Goal: Check status: Check status

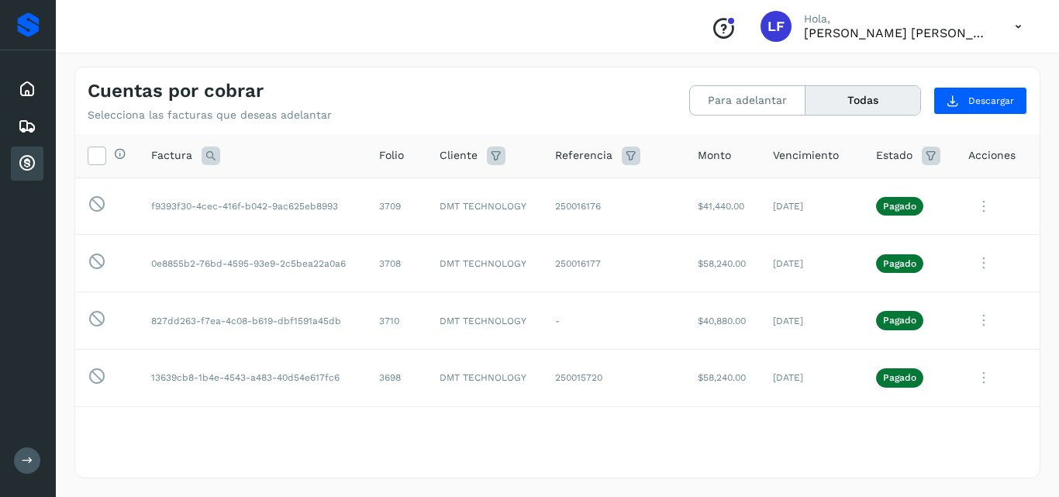
click at [833, 99] on button "Todas" at bounding box center [862, 100] width 115 height 29
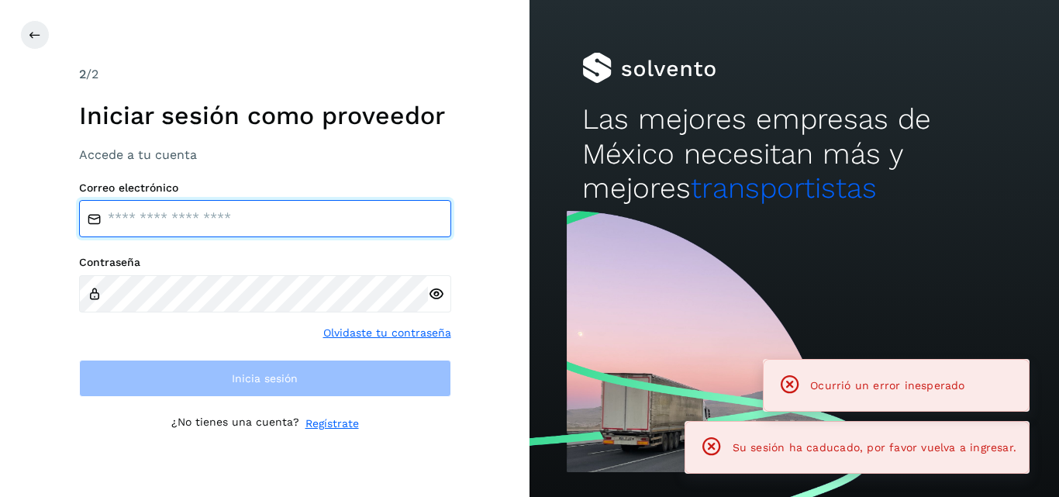
click at [288, 203] on input "email" at bounding box center [265, 218] width 372 height 37
type input "**********"
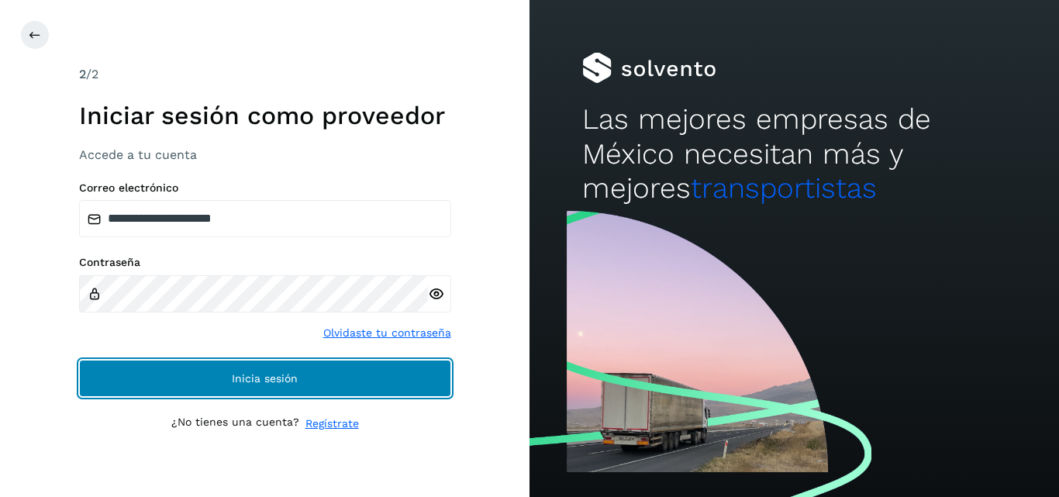
click at [208, 370] on button "Inicia sesión" at bounding box center [265, 378] width 372 height 37
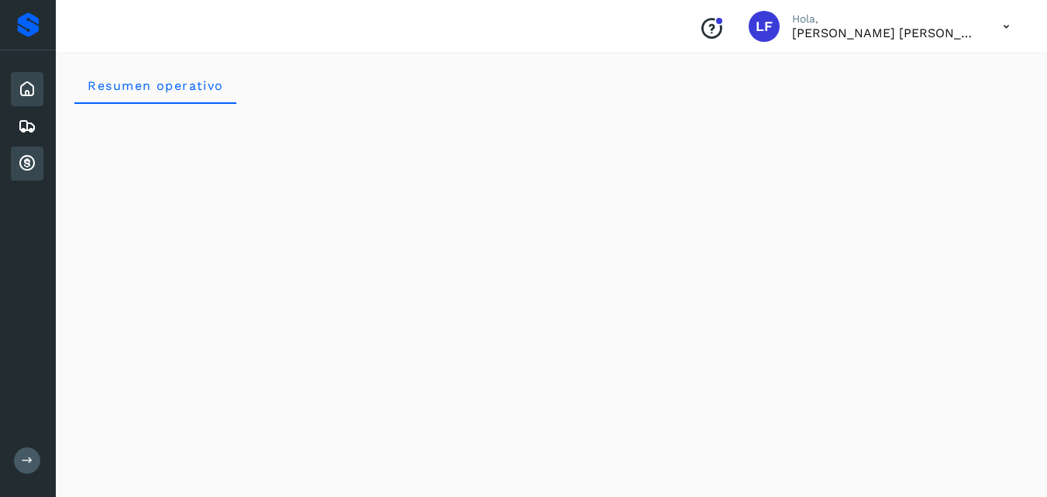
click at [26, 164] on icon at bounding box center [27, 163] width 19 height 19
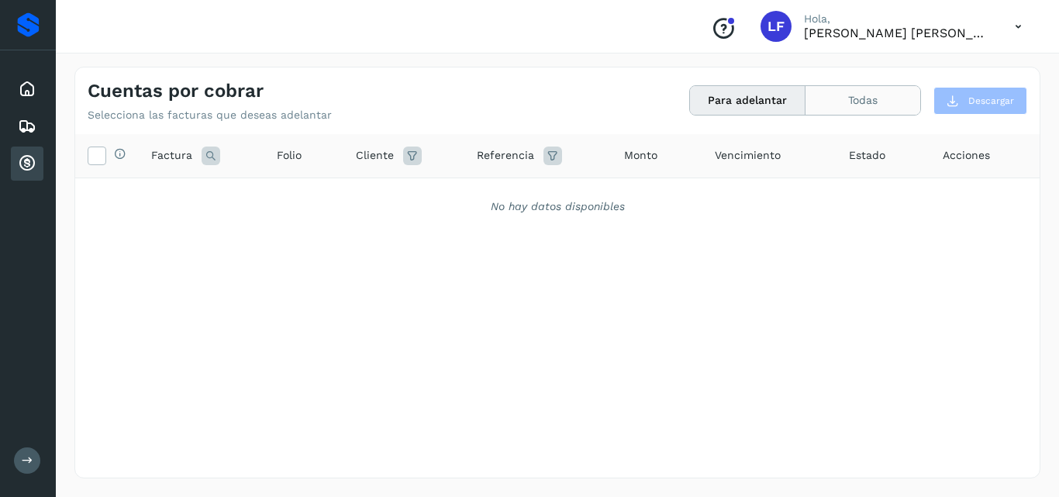
click at [830, 95] on button "Todas" at bounding box center [862, 100] width 115 height 29
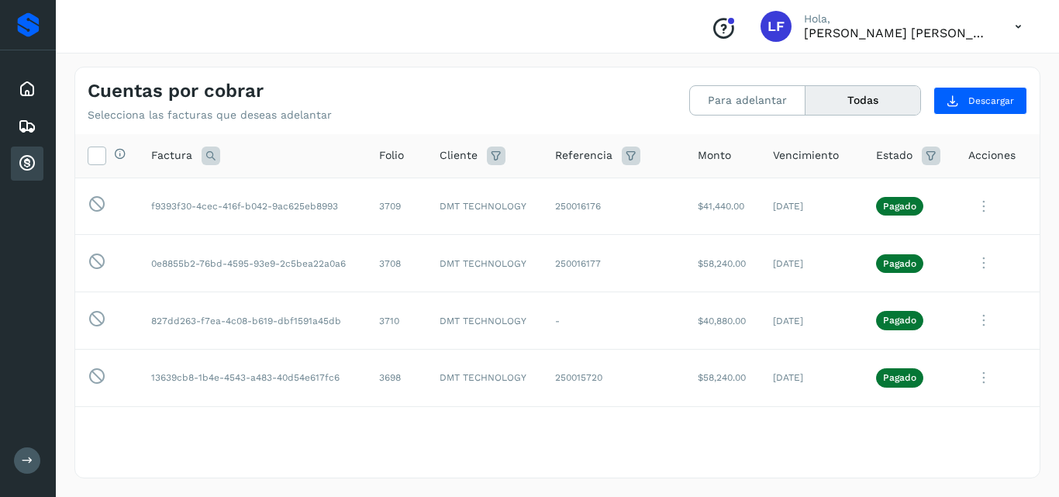
click at [830, 95] on button "Todas" at bounding box center [862, 100] width 115 height 29
click at [851, 97] on button "Todas" at bounding box center [862, 100] width 115 height 29
